Goal: Information Seeking & Learning: Learn about a topic

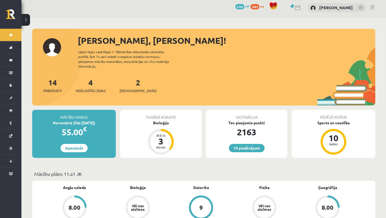
scroll to position [3, 0]
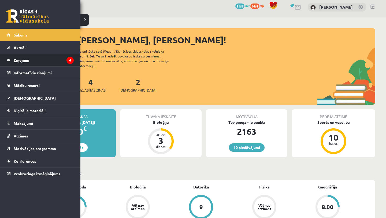
click at [51, 58] on legend "Ziņojumi 4" at bounding box center [44, 60] width 60 height 12
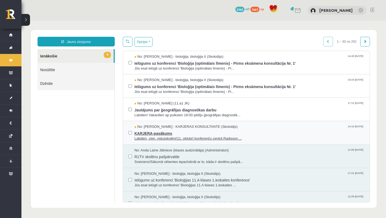
click at [170, 129] on span "No: [PERSON_NAME] - KARJERAS KONSULTANTE (Skolotājs)" at bounding box center [186, 126] width 103 height 5
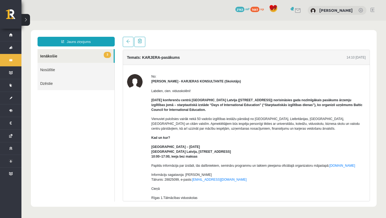
click at [88, 60] on link "3 Ienākošie" at bounding box center [76, 56] width 76 height 14
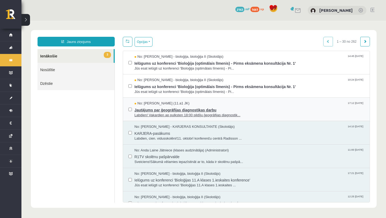
click at [182, 113] on span "Labdien! Vakardien ap pulksten 18:00 pildīju ģeogrāfijas diagnostik..." at bounding box center [250, 115] width 230 height 5
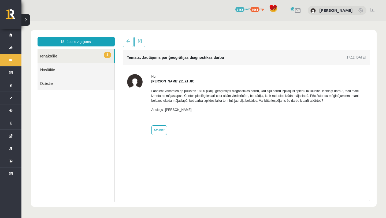
click at [48, 51] on link "2 Ienākošie" at bounding box center [76, 56] width 76 height 14
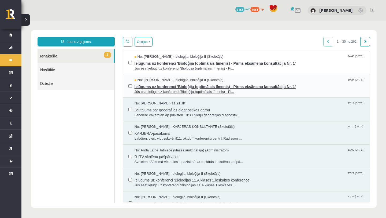
click at [184, 92] on span "Jūs esat ielūgti uz konferenci 'Bioloģija (optimālais līmenis) - Pi..." at bounding box center [250, 91] width 230 height 5
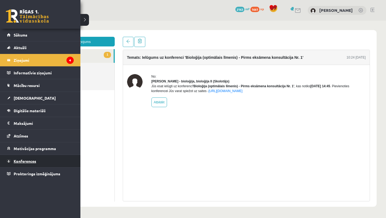
click at [35, 162] on span "Konferences" at bounding box center [25, 160] width 23 height 5
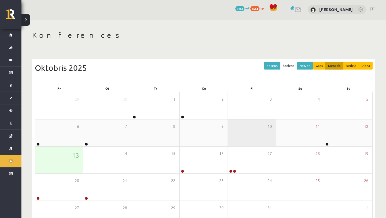
scroll to position [8, 0]
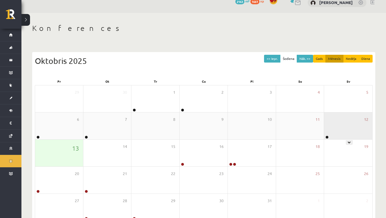
click at [343, 129] on div "12" at bounding box center [348, 125] width 48 height 27
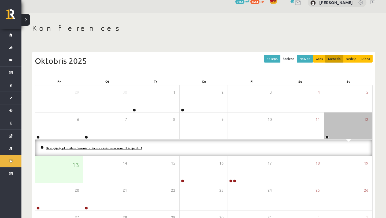
click at [107, 147] on link "Bioloģija (optimālais līmenis) - Pirms eksāmena konsultācija Nr. 1" at bounding box center [94, 148] width 96 height 4
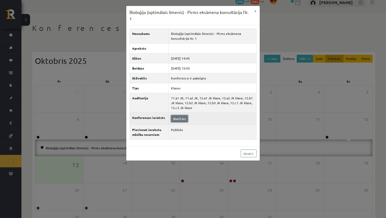
click at [181, 116] on link "Skatīties" at bounding box center [179, 118] width 17 height 7
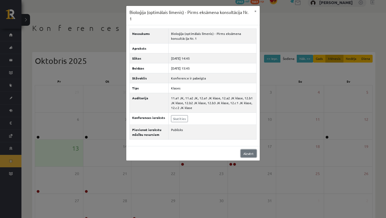
click at [254, 151] on link "Aizvērt" at bounding box center [249, 153] width 16 height 8
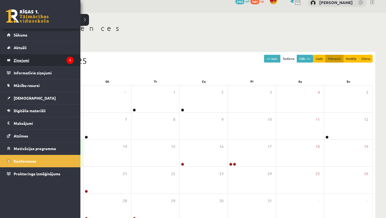
click at [38, 61] on legend "Ziņojumi 1" at bounding box center [44, 60] width 60 height 12
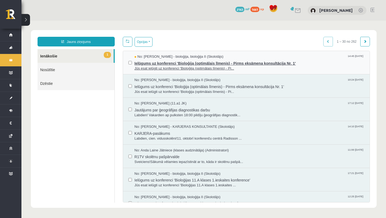
click at [158, 64] on span "Ielūgums uz konferenci 'Bioloģija (optimālais līmenis) - Pirms eksāmena konsult…" at bounding box center [250, 62] width 230 height 7
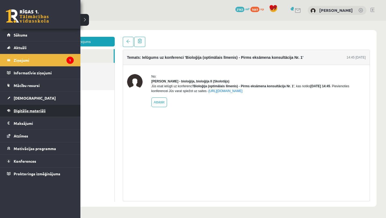
click at [32, 107] on link "Digitālie materiāli" at bounding box center [40, 110] width 67 height 12
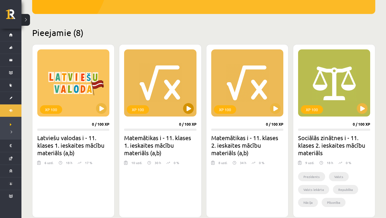
scroll to position [96, 0]
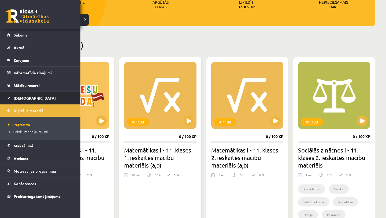
click at [35, 95] on link "[DEMOGRAPHIC_DATA]" at bounding box center [40, 98] width 67 height 12
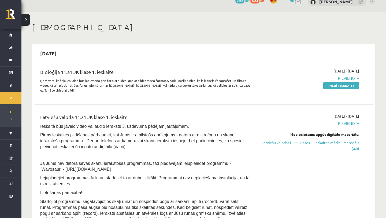
scroll to position [12, 0]
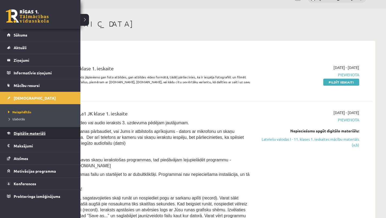
click at [40, 133] on span "Digitālie materiāli" at bounding box center [30, 133] width 32 height 5
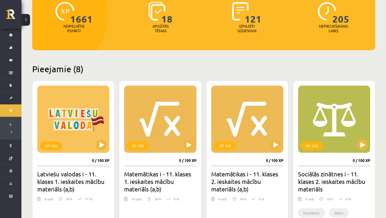
scroll to position [90, 0]
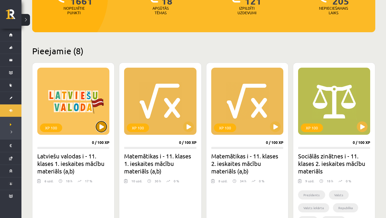
click at [104, 128] on button at bounding box center [101, 126] width 11 height 11
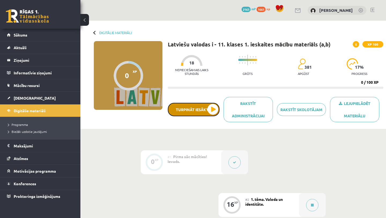
click at [198, 111] on button "Turpināt iesākto" at bounding box center [194, 109] width 52 height 13
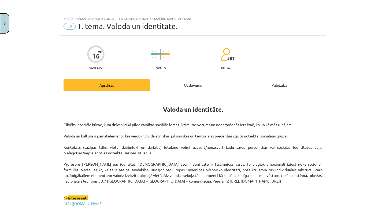
click at [8, 25] on button "Close" at bounding box center [4, 23] width 9 height 20
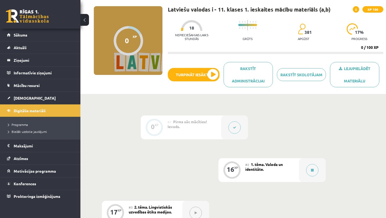
scroll to position [35, 0]
click at [315, 168] on button at bounding box center [312, 170] width 12 height 12
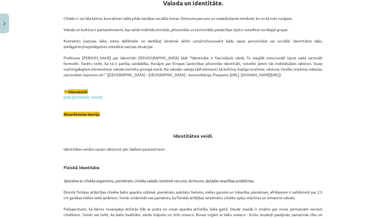
scroll to position [107, 0]
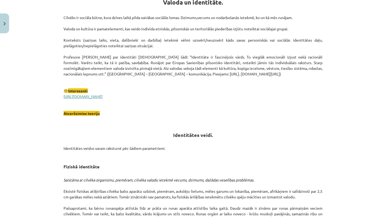
click at [103, 95] on link "https://lingvo.info/babylon?hl=lv" at bounding box center [83, 96] width 39 height 5
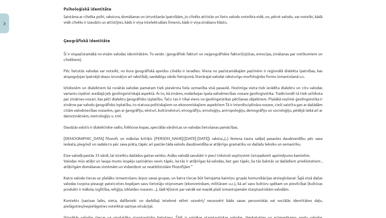
scroll to position [427, 0]
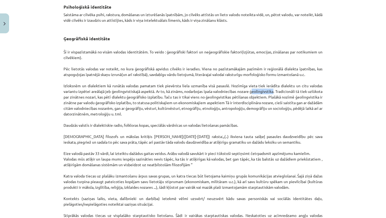
drag, startPoint x: 250, startPoint y: 89, endPoint x: 272, endPoint y: 90, distance: 22.0
click at [272, 90] on p "Šī ir vispazīstamākā no visām valodas identitātēm. To veido : ģeogrāfiski fakto…" at bounding box center [193, 164] width 259 height 242
copy p "ģeolingivstik"
click at [328, 90] on div "Mācību tēma: Latviešu valodas i - 11. klases 1. ieskaites mācību materiāls (a,b…" at bounding box center [193, 109] width 386 height 218
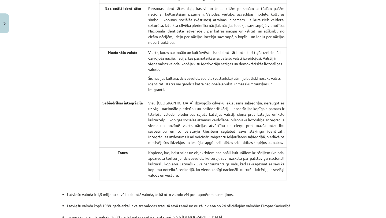
scroll to position [1106, 0]
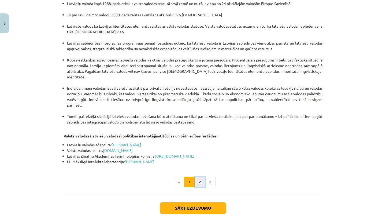
click at [202, 176] on button "2" at bounding box center [200, 181] width 11 height 11
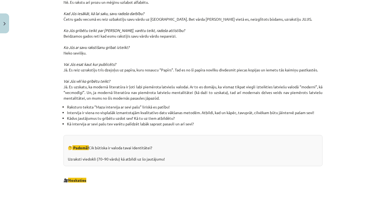
scroll to position [560, 0]
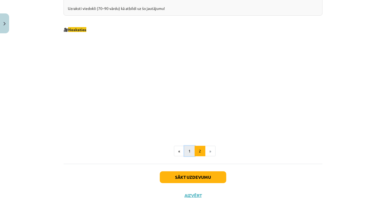
click at [190, 153] on button "1" at bounding box center [189, 151] width 11 height 11
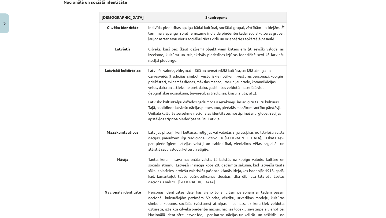
scroll to position [720, 0]
